Goal: Register for event/course: Sign up to attend an event or enroll in a course

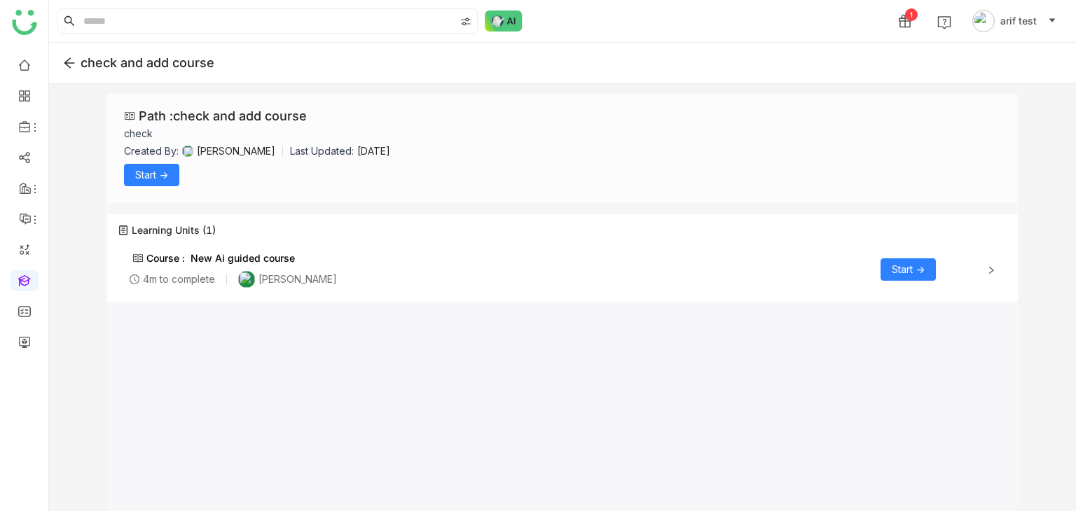
click at [171, 174] on button "Start ->" at bounding box center [151, 175] width 55 height 22
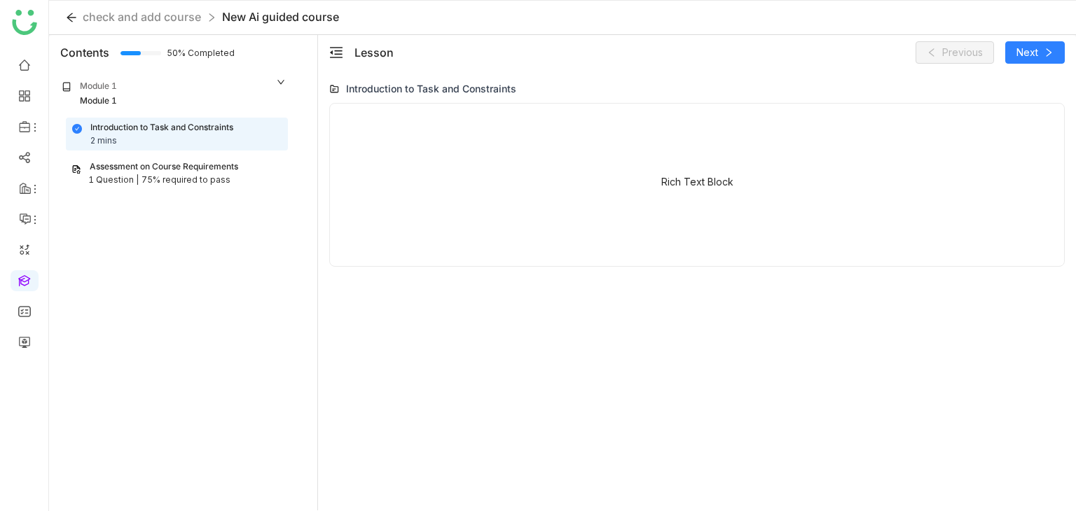
click at [207, 161] on div "Assessment on Course Requirements" at bounding box center [164, 166] width 148 height 13
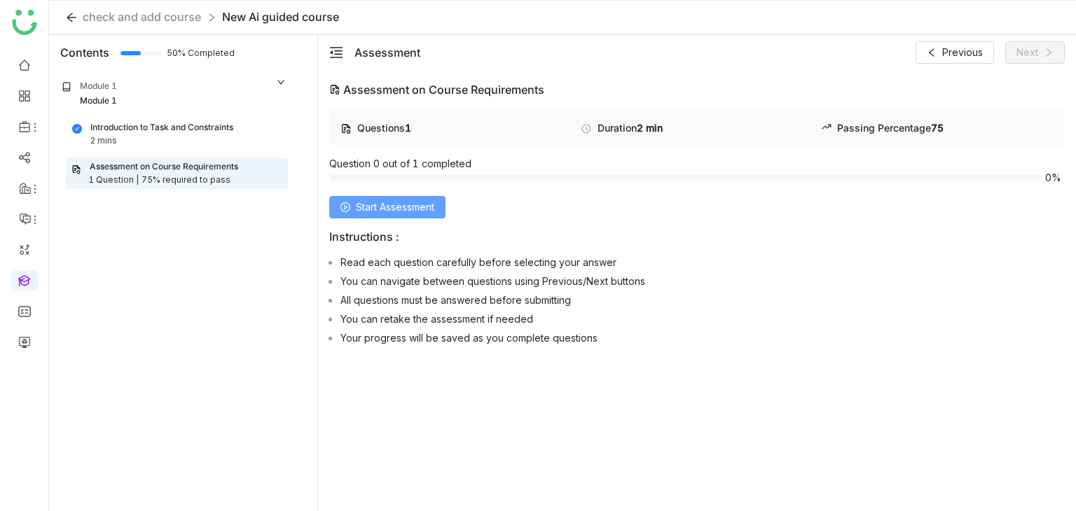
click at [375, 202] on span "Start Assessment" at bounding box center [395, 207] width 78 height 15
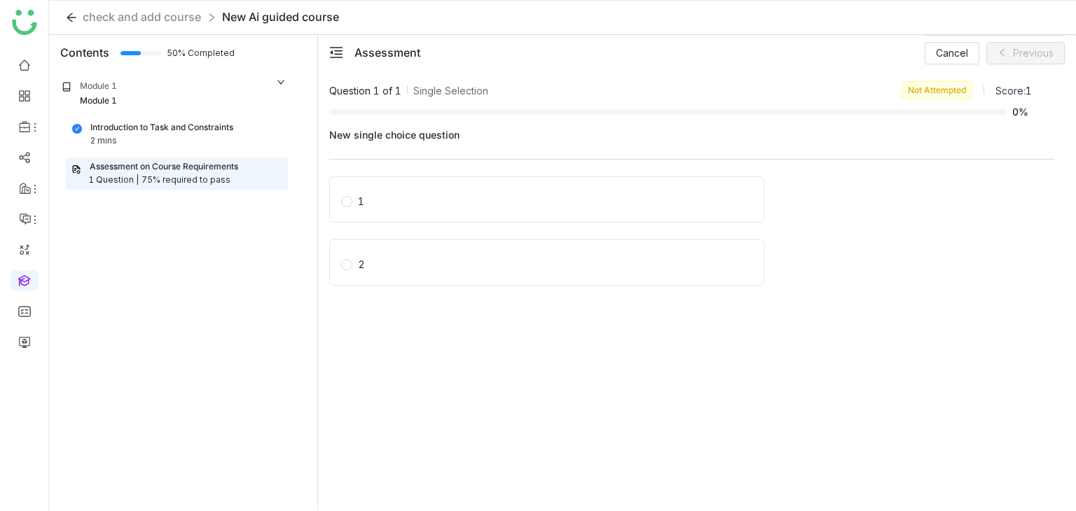
click at [375, 202] on label "1" at bounding box center [549, 200] width 417 height 20
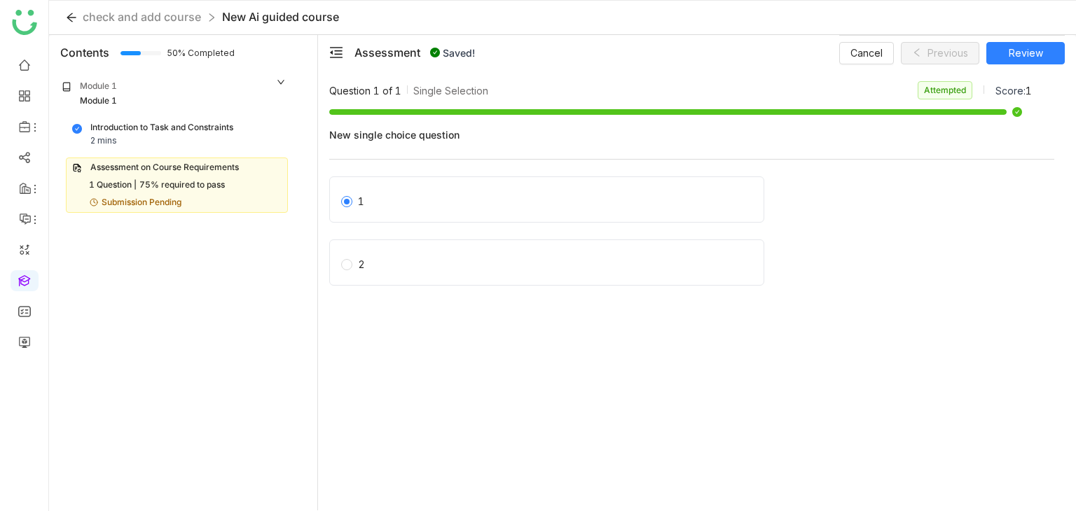
click at [244, 118] on div "Introduction to Task and Constraints 2 mins" at bounding box center [177, 134] width 221 height 32
